Goal: Communication & Community: Participate in discussion

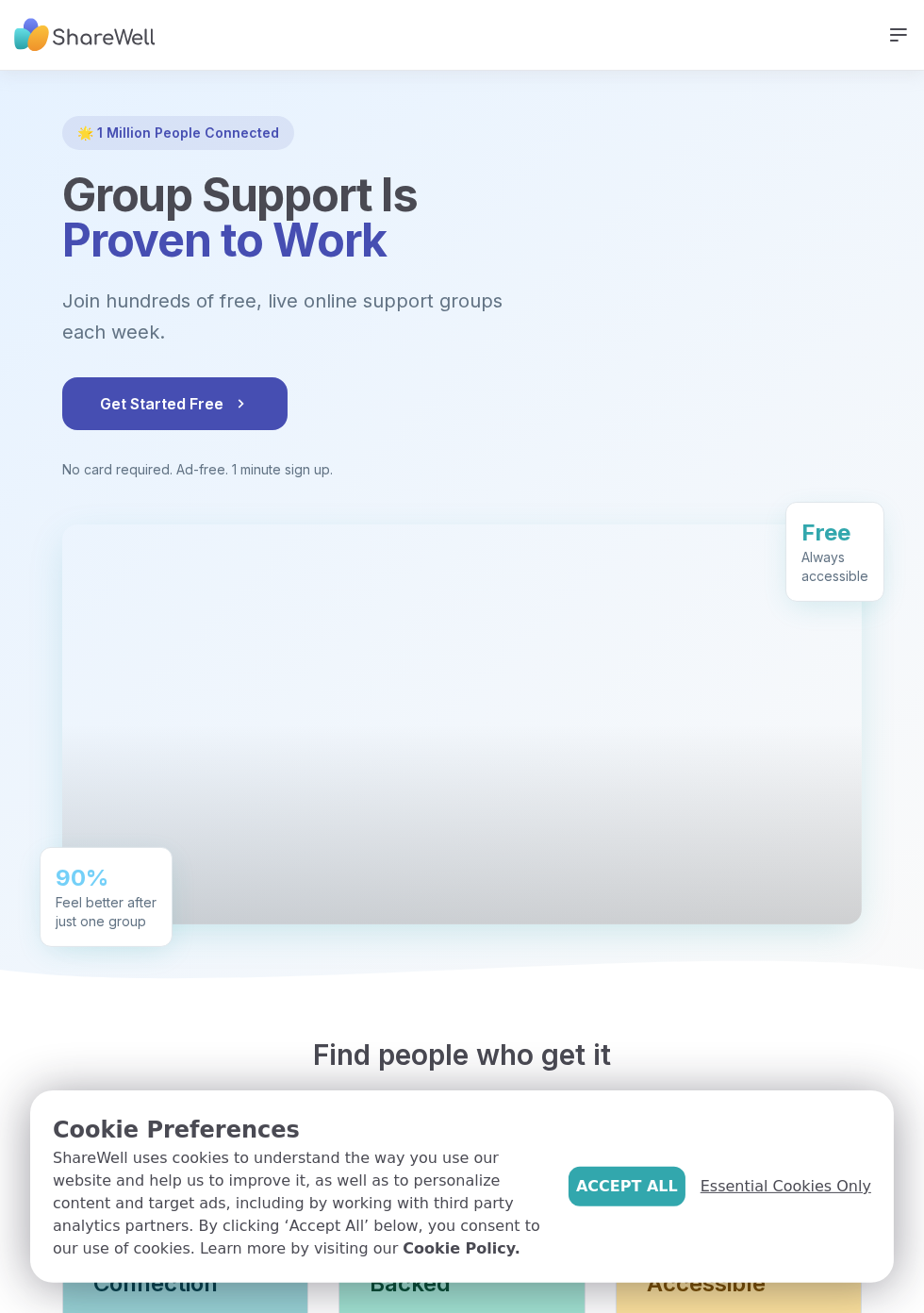
click at [802, 1198] on span "Essential Cookies Only" at bounding box center [785, 1186] width 170 height 23
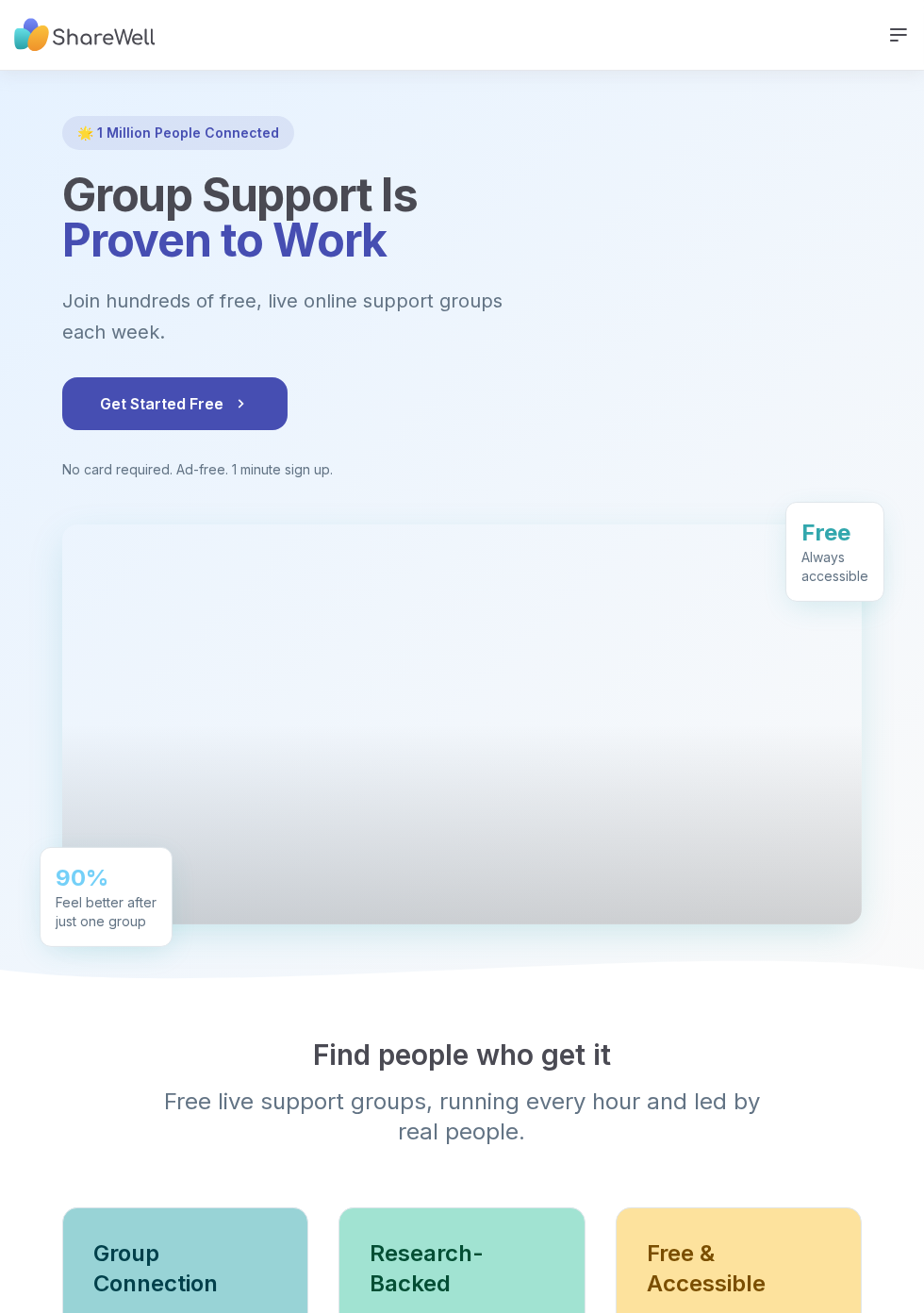
click at [907, 38] on icon at bounding box center [898, 34] width 15 height 11
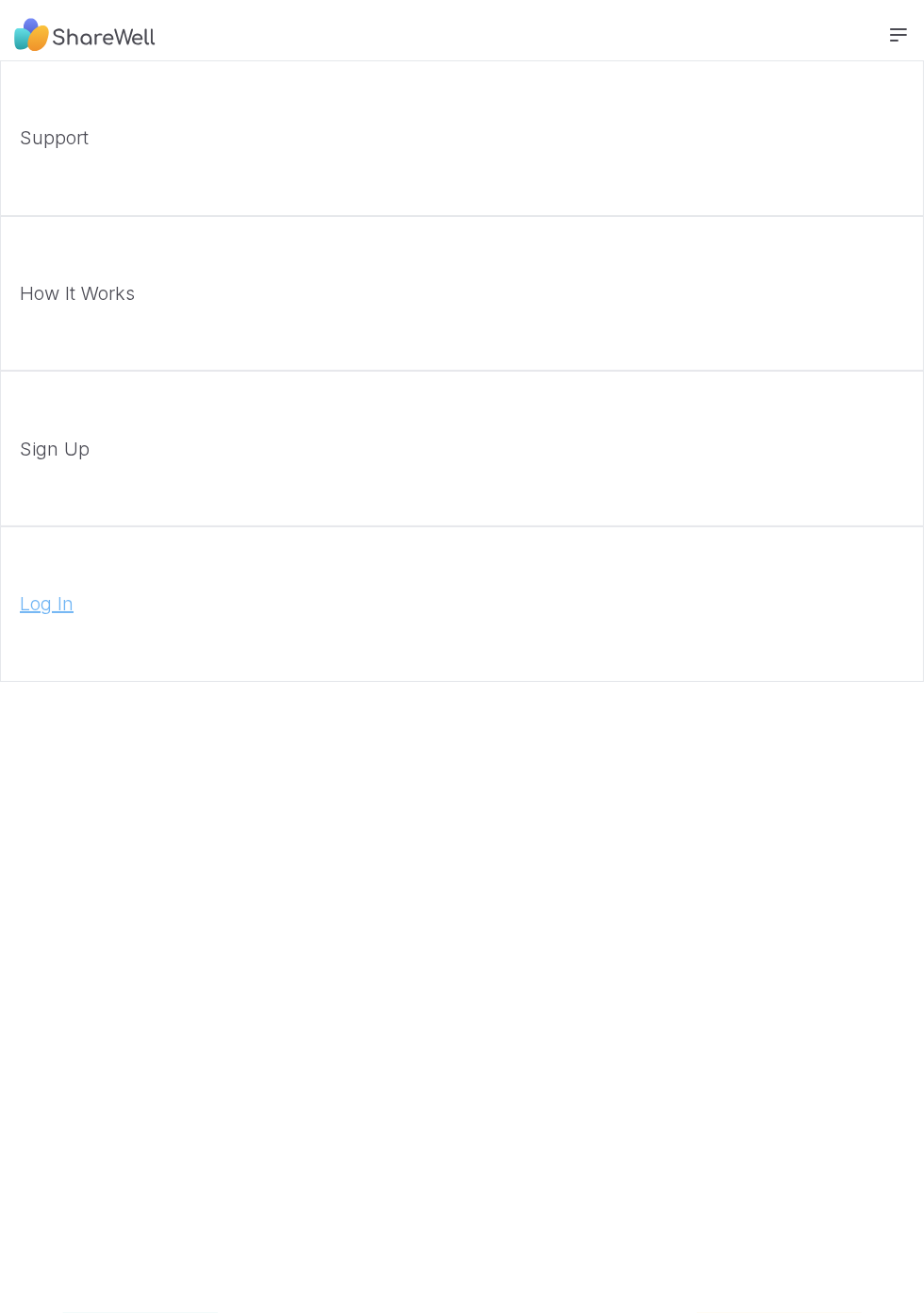
click at [660, 610] on link "Log In" at bounding box center [462, 604] width 924 height 156
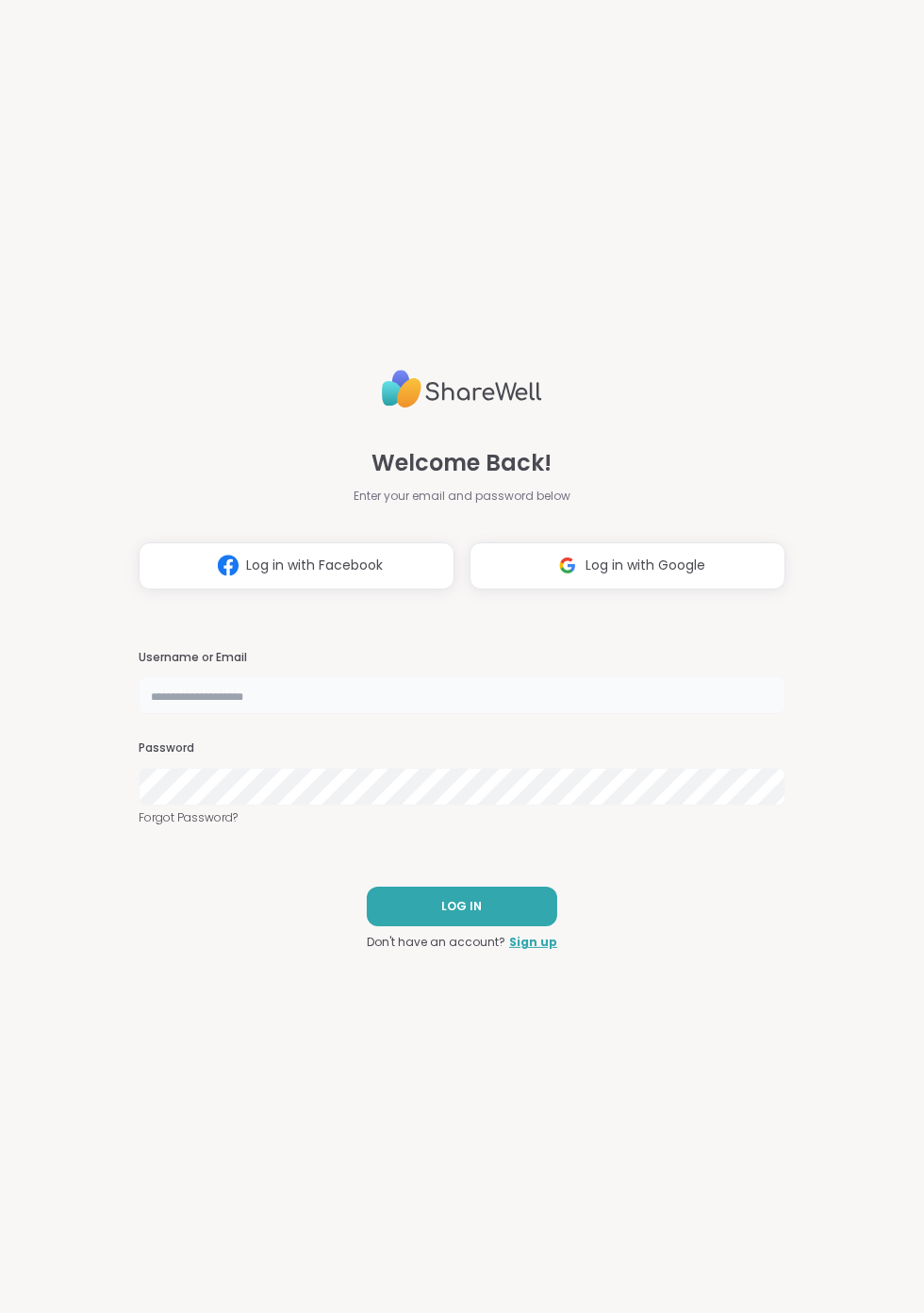
click at [372, 712] on input "text" at bounding box center [462, 696] width 647 height 38
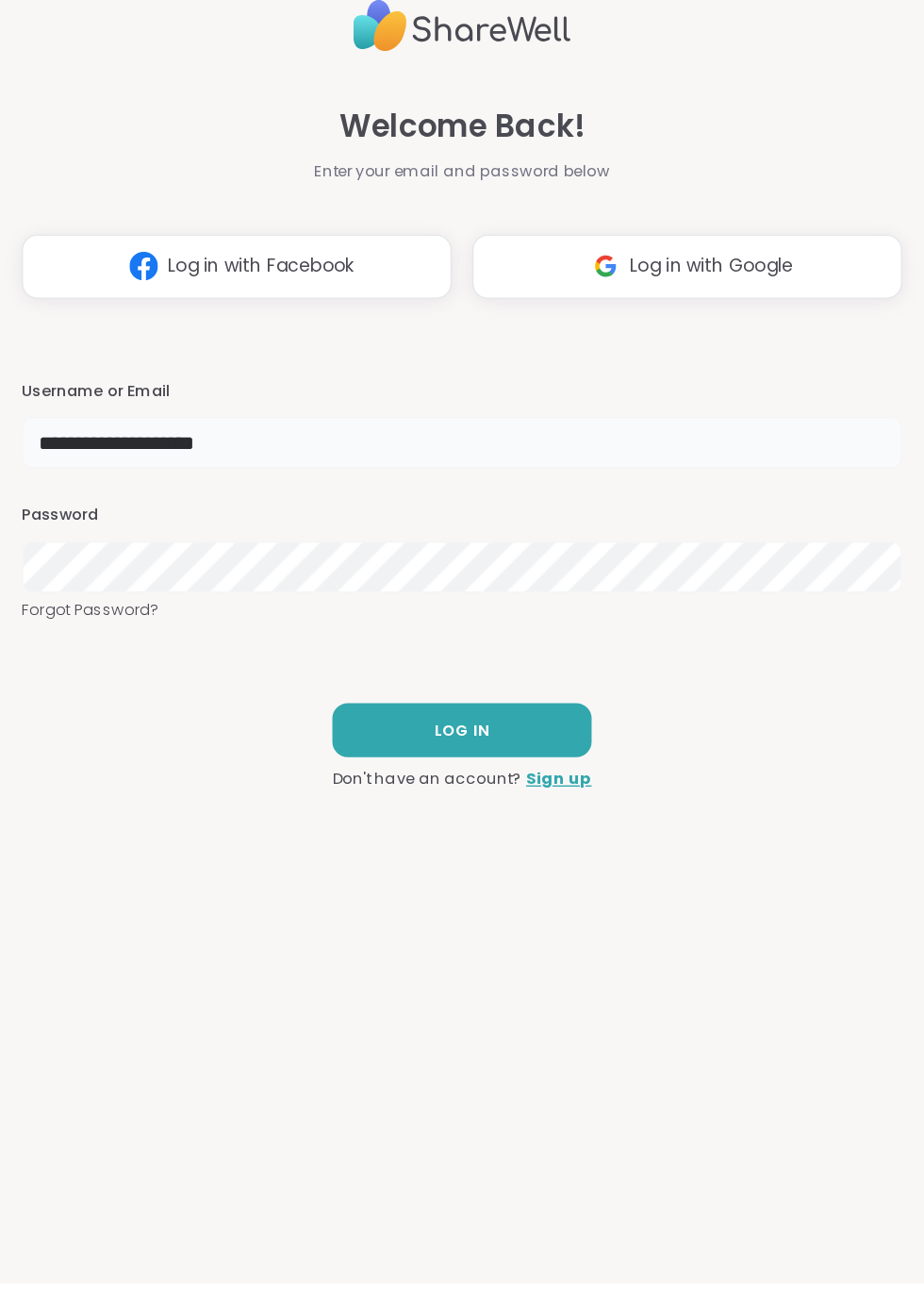
type input "**********"
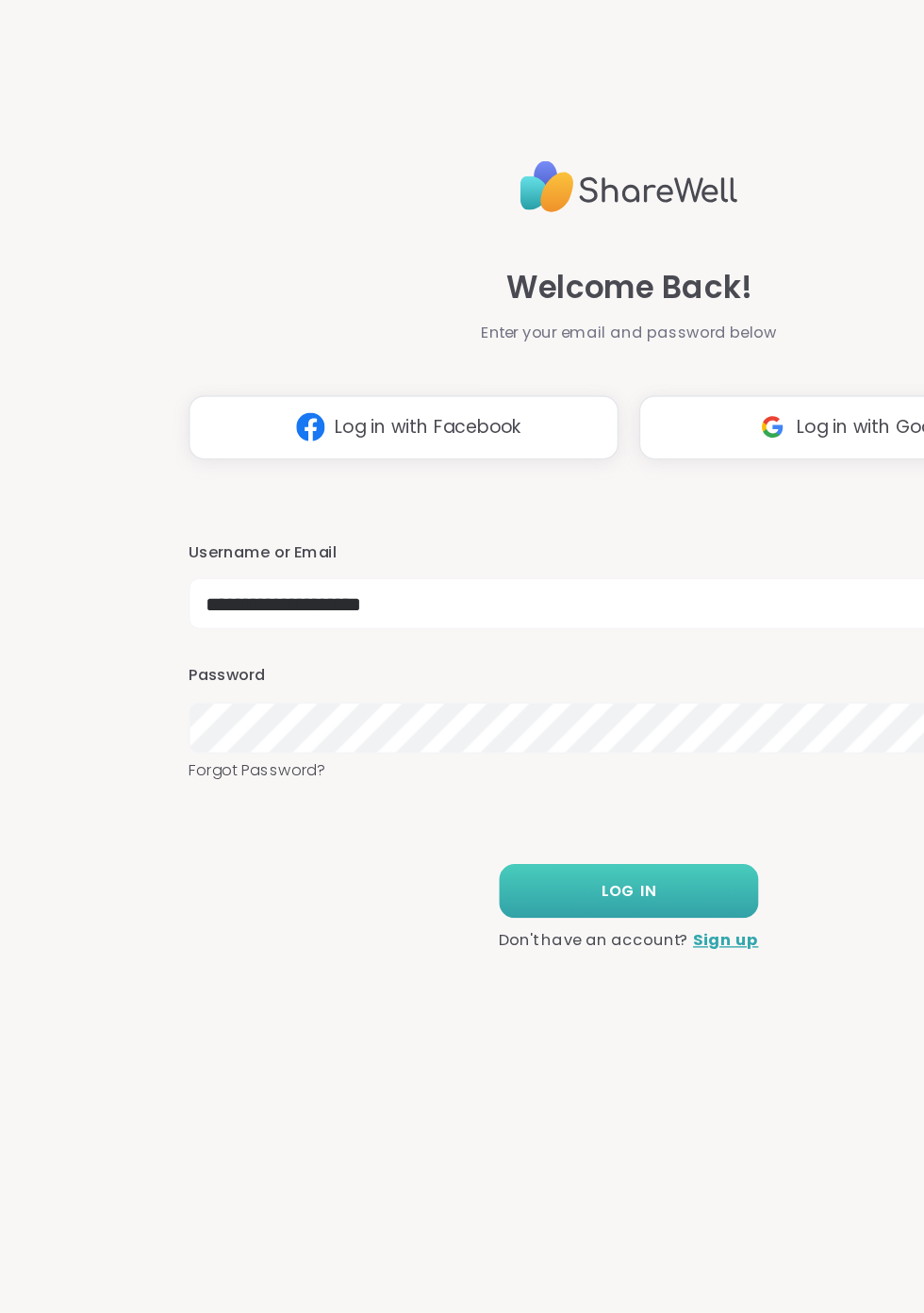
click at [480, 915] on span "LOG IN" at bounding box center [462, 906] width 41 height 17
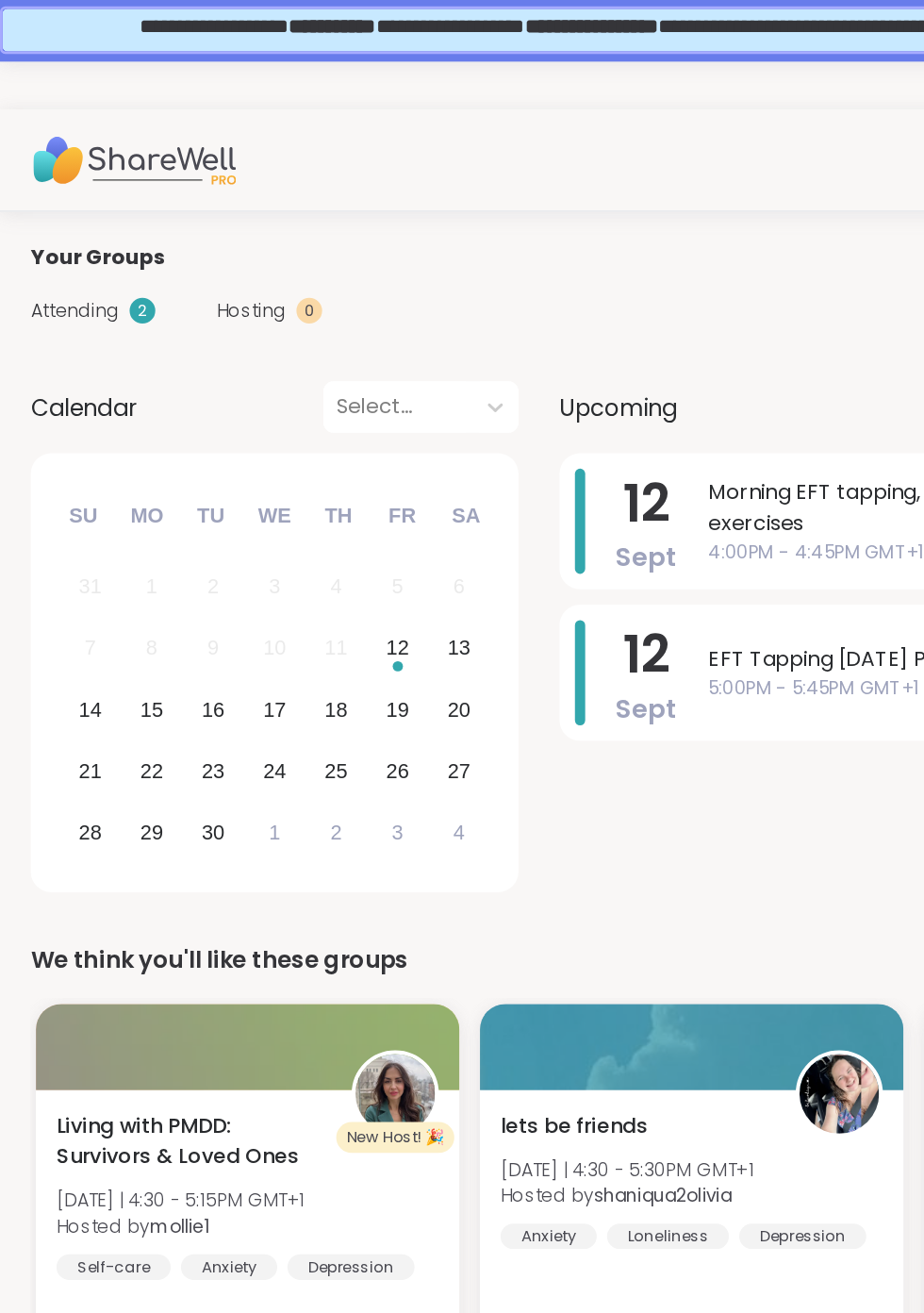
click at [56, 237] on span "Attending" at bounding box center [55, 229] width 65 height 20
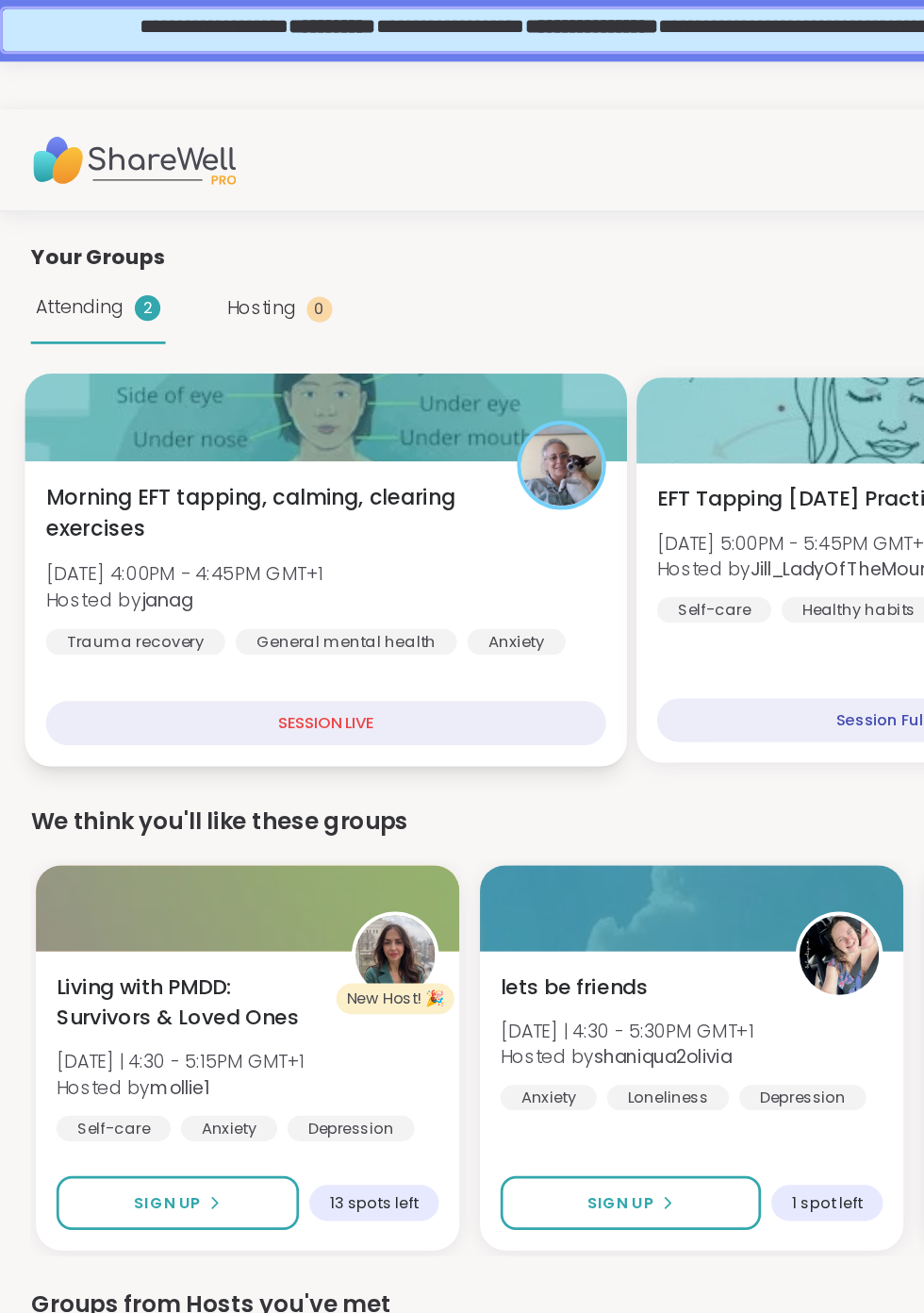
click at [113, 413] on span "[DATE] 4:00PM - 4:45PM GMT+1" at bounding box center [136, 422] width 203 height 19
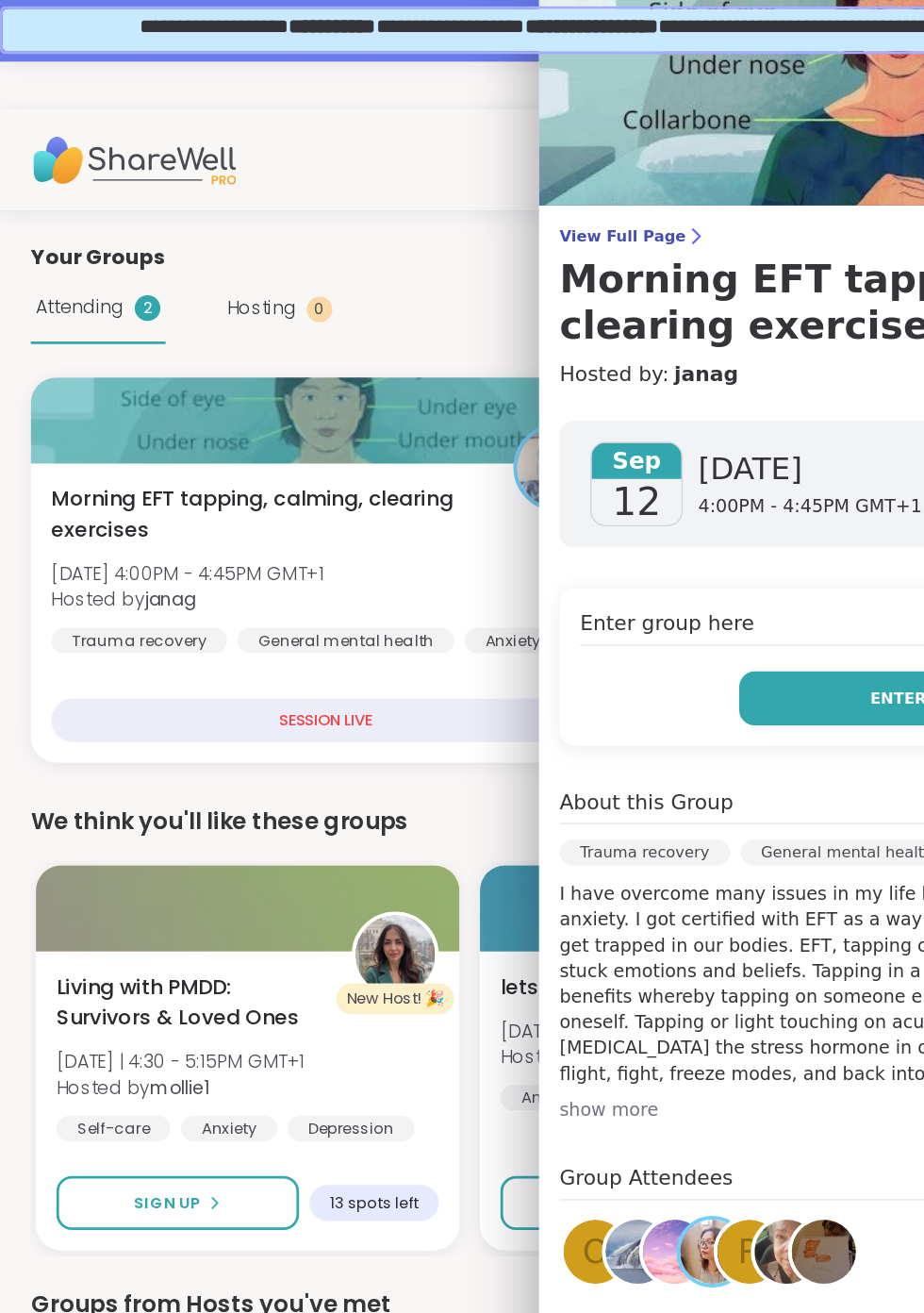
click at [624, 524] on button "Enter" at bounding box center [660, 513] width 234 height 40
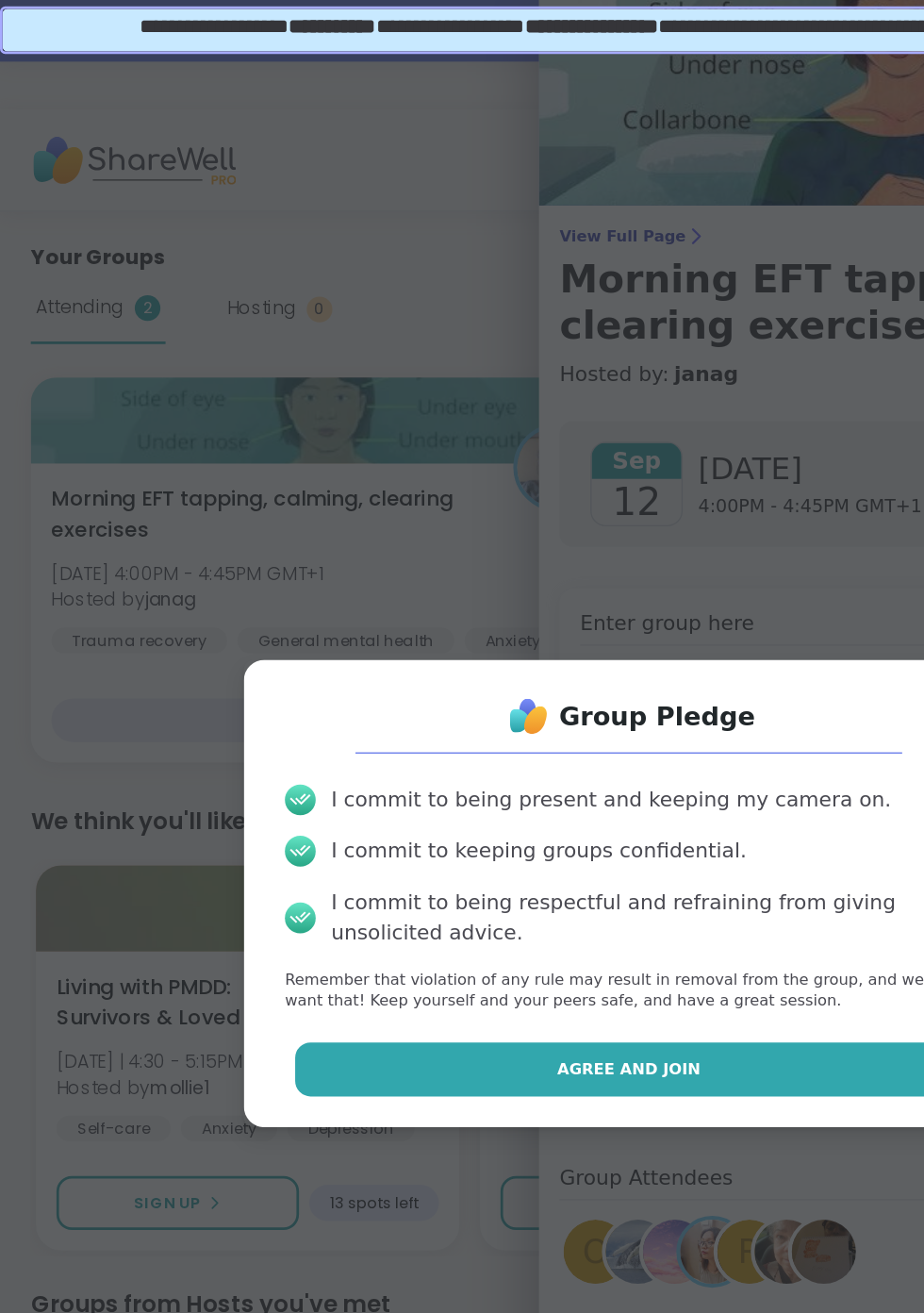
click at [567, 796] on button "Agree and Join" at bounding box center [462, 786] width 491 height 40
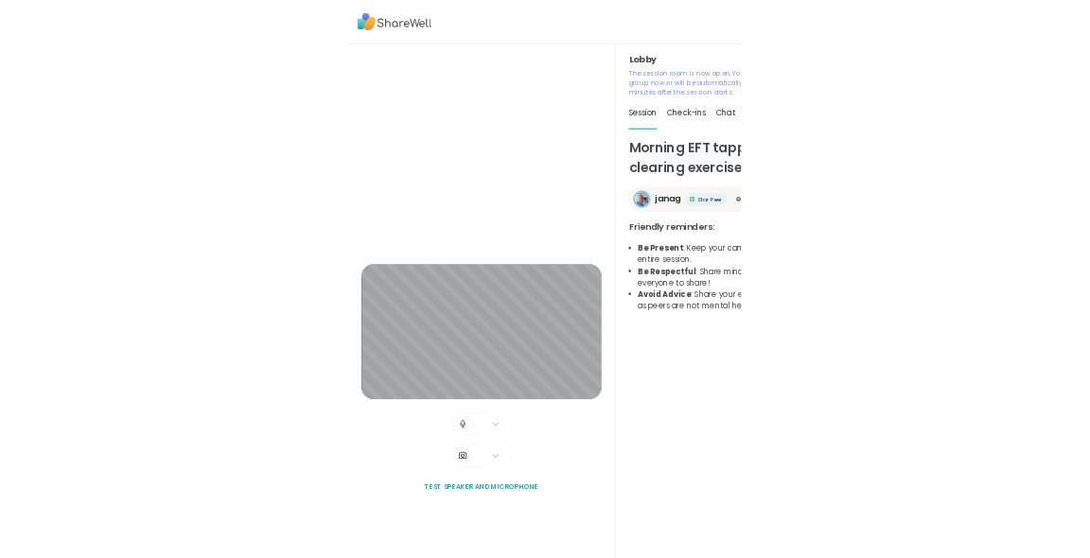
scroll to position [16, 0]
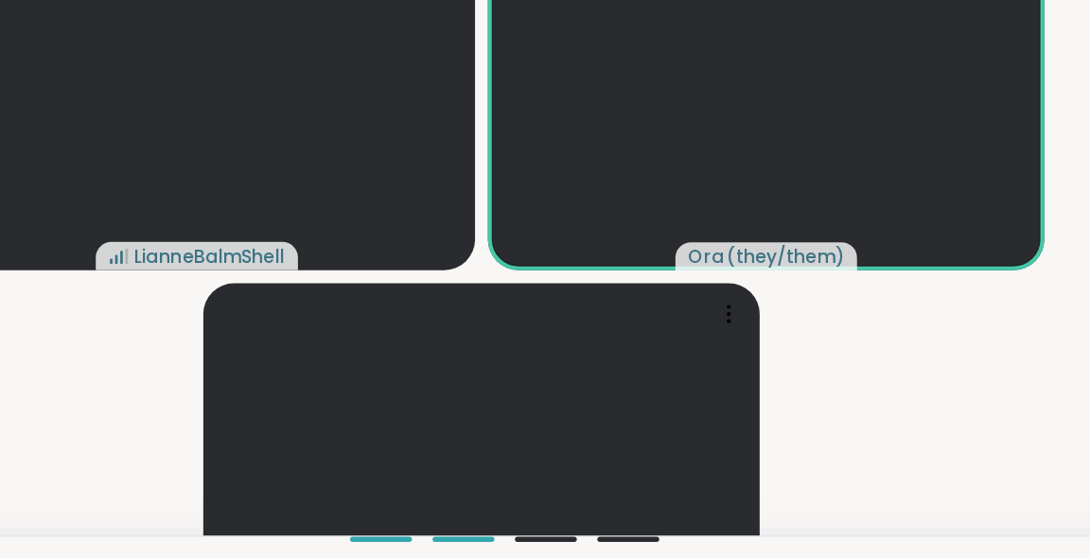
click at [194, 350] on video-player-container "LianneBalmShell Ora ( they/them ) Radu123 ( He/him )" at bounding box center [545, 273] width 1068 height 421
